Goal: Find specific page/section: Find specific page/section

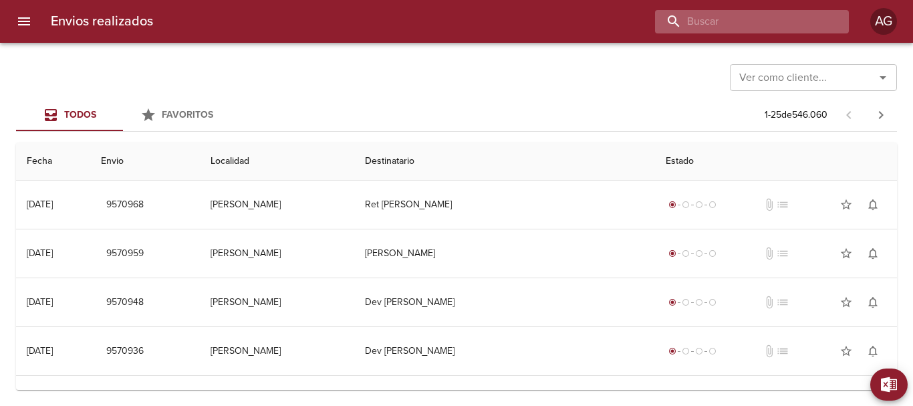
click at [785, 24] on input "buscar" at bounding box center [740, 21] width 171 height 23
paste input "9514835"
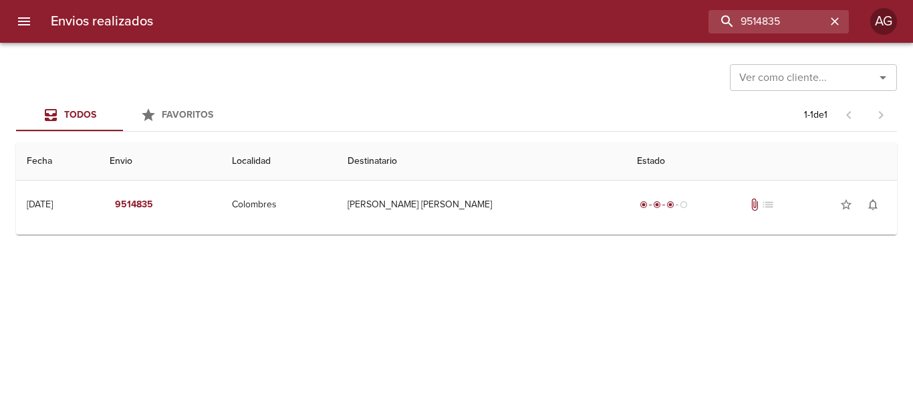
click at [678, 240] on div "Ver como cliente... Ver como cliente... Todos Favoritos 1 - 1 de 1 Fecha Envio …" at bounding box center [456, 224] width 913 height 363
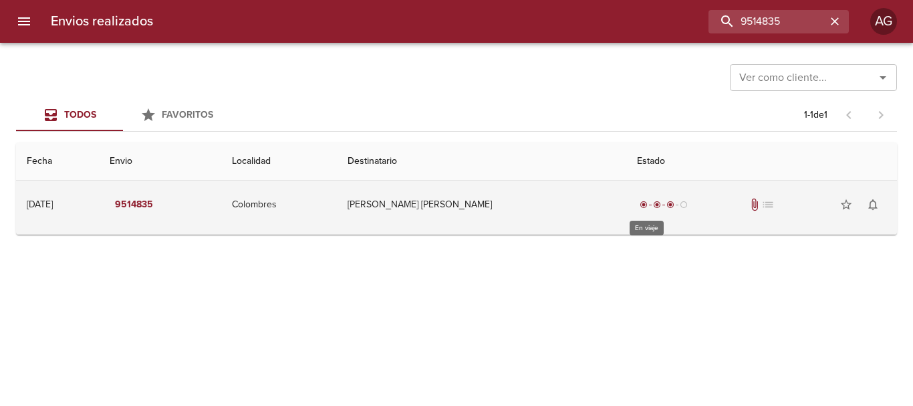
click at [680, 208] on span "radio_button_unchecked" at bounding box center [684, 204] width 8 height 8
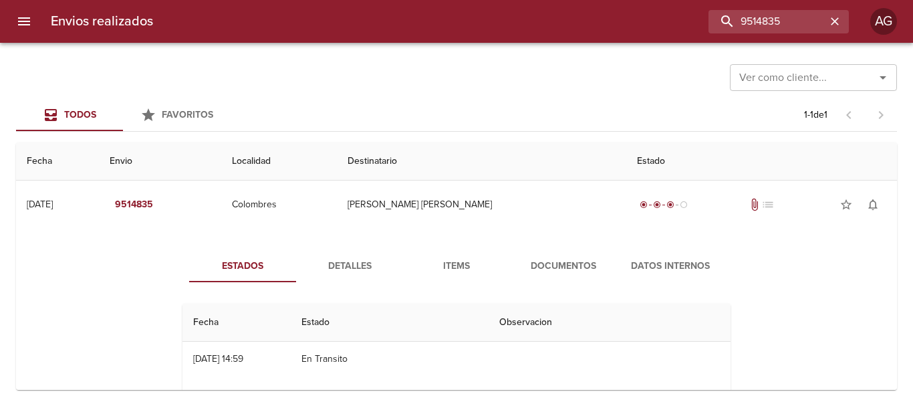
click at [538, 271] on span "Documentos" at bounding box center [563, 266] width 91 height 17
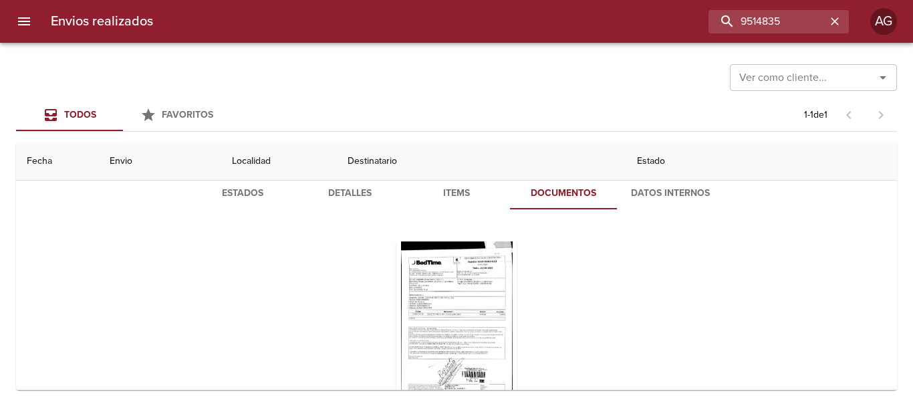
scroll to position [130, 0]
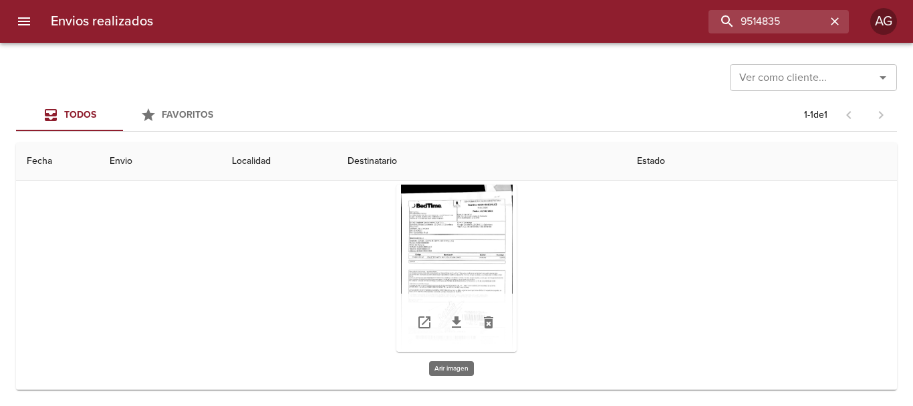
click at [490, 262] on div "Tabla de envíos del cliente" at bounding box center [456, 267] width 120 height 167
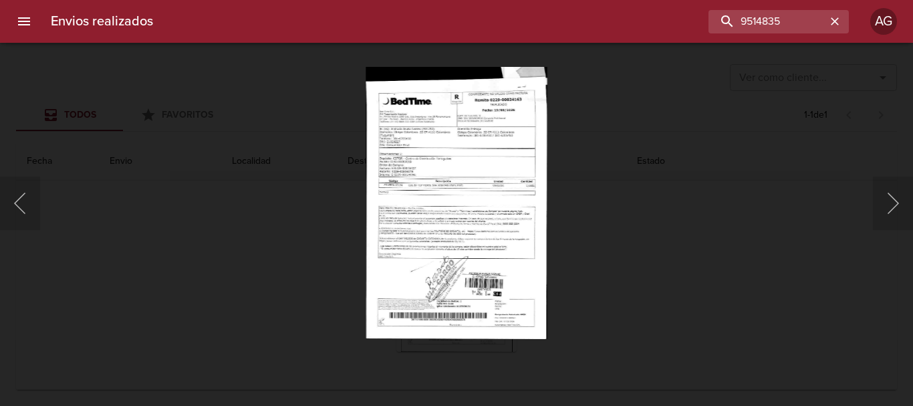
click at [621, 233] on div "Lightbox" at bounding box center [456, 203] width 913 height 406
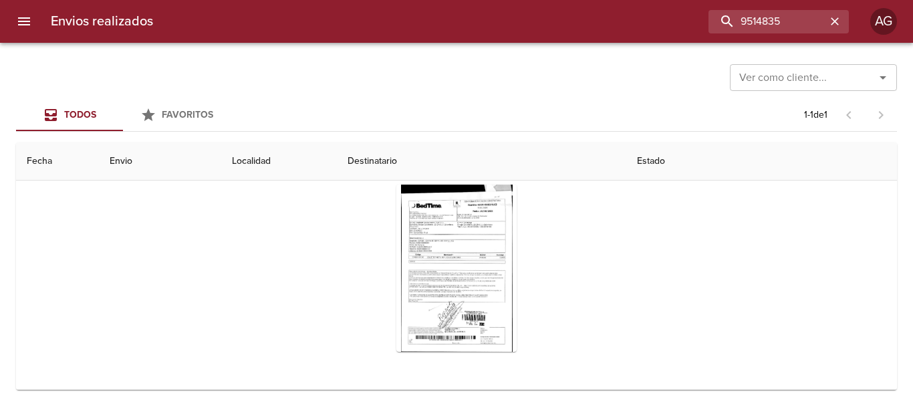
scroll to position [0, 0]
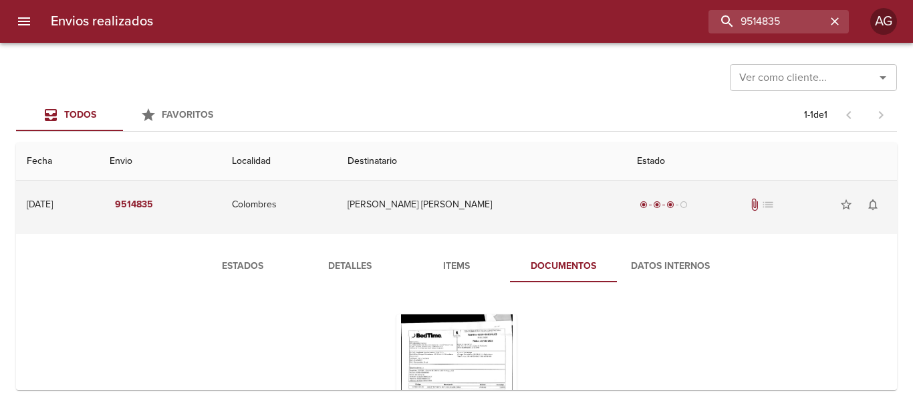
click at [490, 212] on td "[PERSON_NAME] [PERSON_NAME]" at bounding box center [481, 204] width 289 height 48
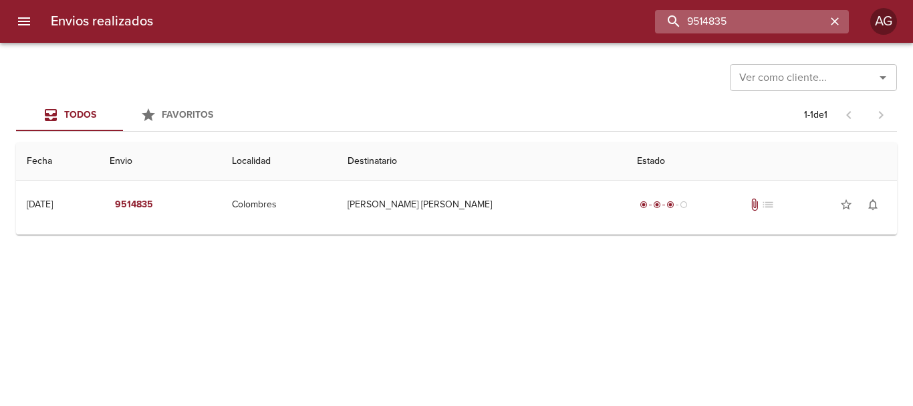
click at [762, 25] on input "9514835" at bounding box center [740, 21] width 171 height 23
paste input "26193"
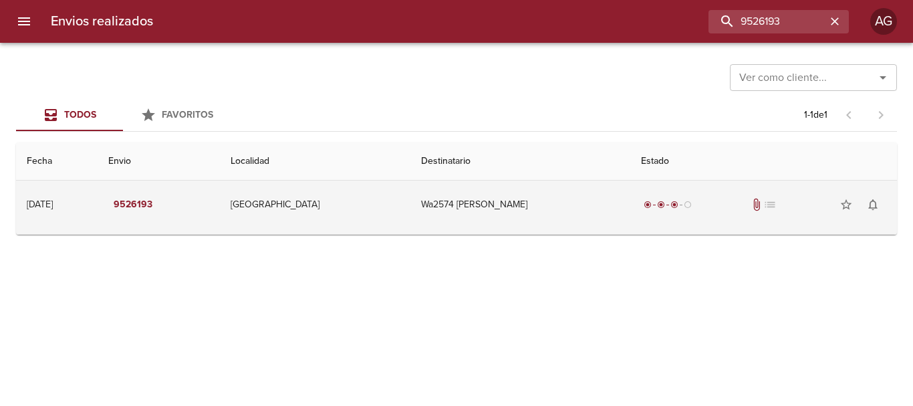
click at [581, 194] on td "Wa2574 [PERSON_NAME]" at bounding box center [519, 204] width 219 height 48
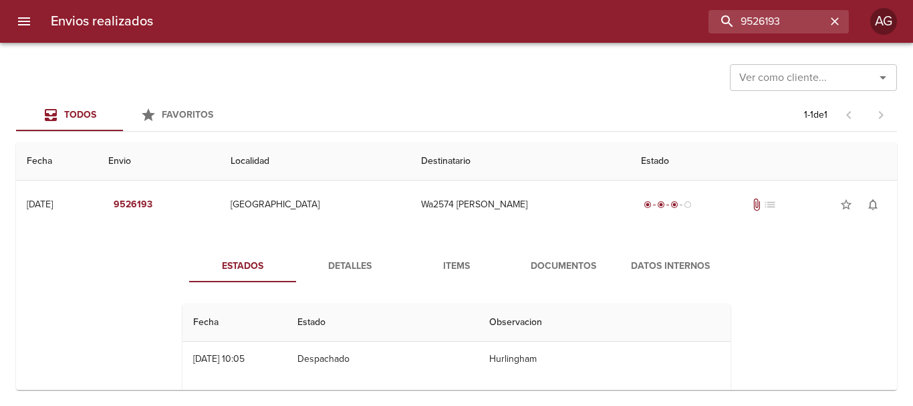
click at [565, 258] on span "Documentos" at bounding box center [563, 266] width 91 height 17
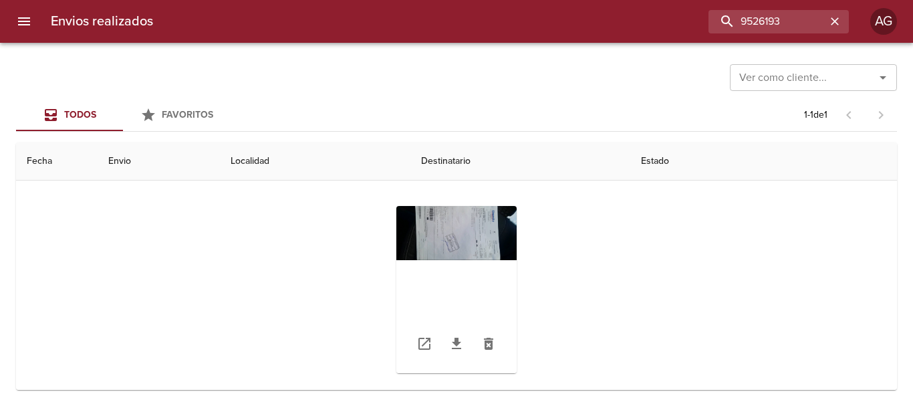
scroll to position [130, 0]
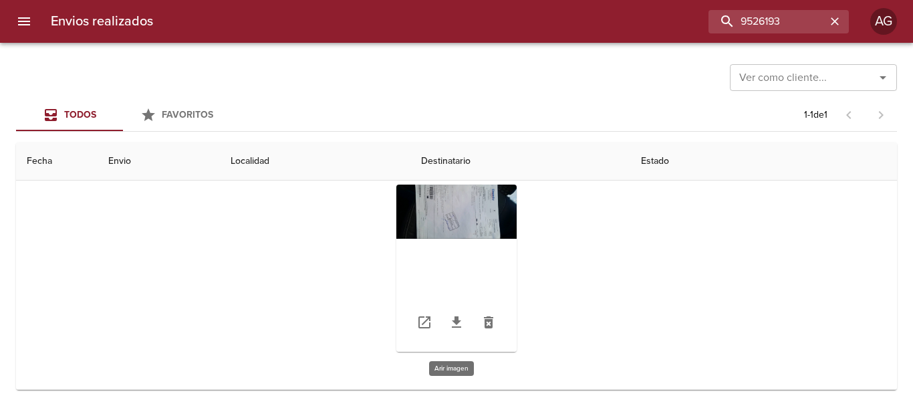
click at [474, 214] on div "Tabla de envíos del cliente" at bounding box center [456, 267] width 120 height 167
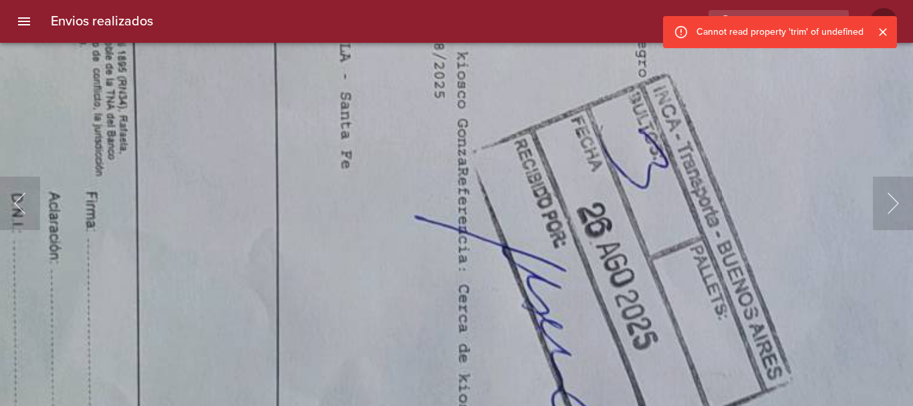
click at [492, 384] on img "Lightbox" at bounding box center [726, 74] width 2436 height 1097
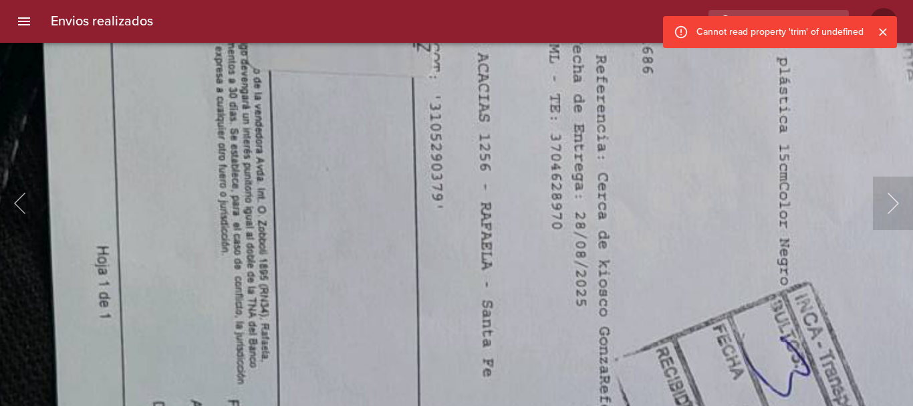
click at [462, 392] on img "Lightbox" at bounding box center [868, 281] width 2436 height 1097
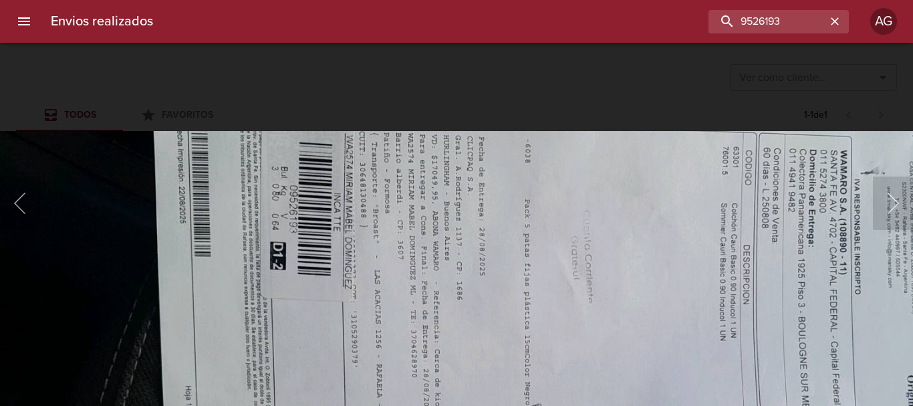
click at [520, 246] on img "Lightbox" at bounding box center [569, 403] width 1213 height 547
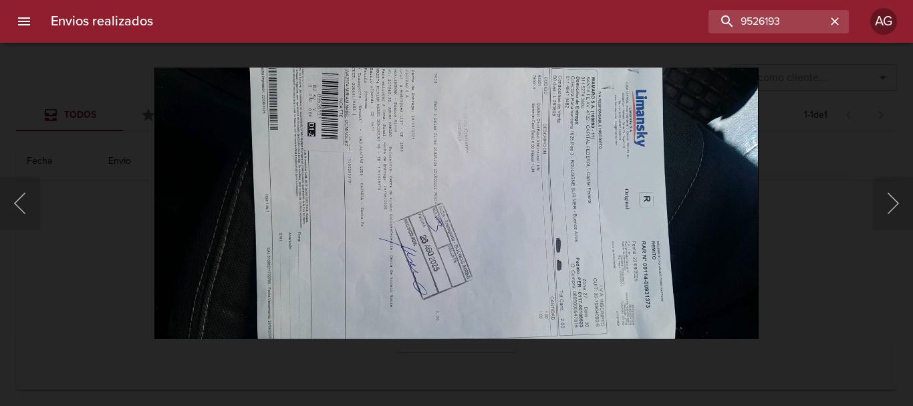
click at [762, 259] on div "Lightbox" at bounding box center [456, 203] width 913 height 406
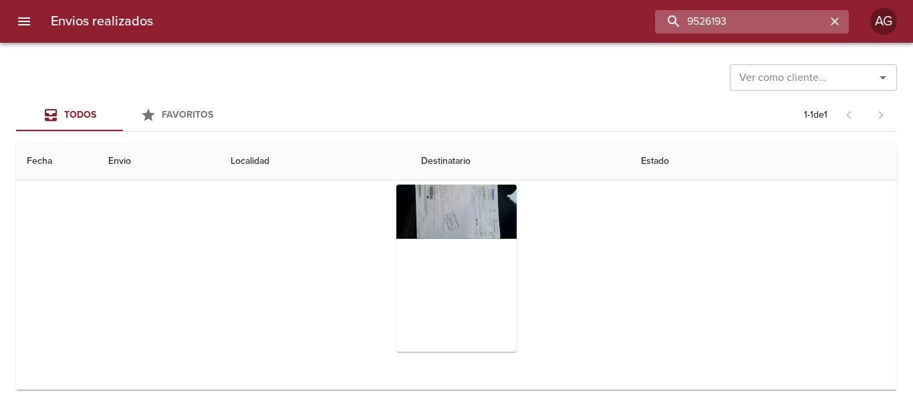
click at [744, 17] on input "9526193" at bounding box center [740, 21] width 171 height 23
paste input "50974"
type input "9550974"
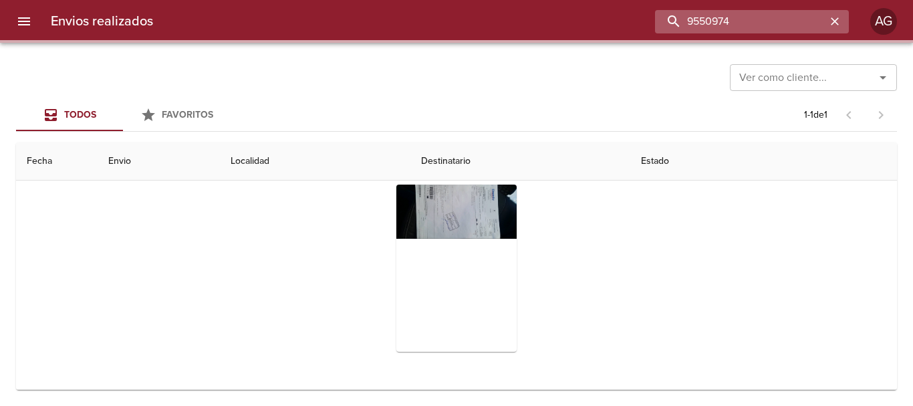
scroll to position [0, 0]
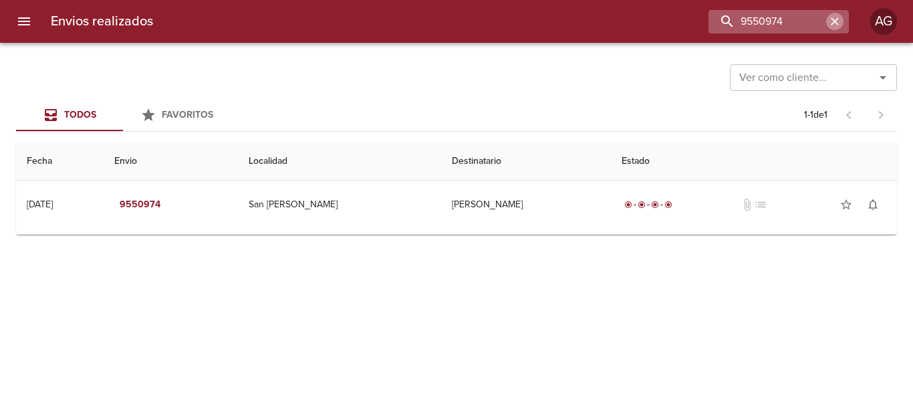
click at [834, 16] on icon "button" at bounding box center [834, 21] width 13 height 13
